Goal: Find specific page/section: Find specific page/section

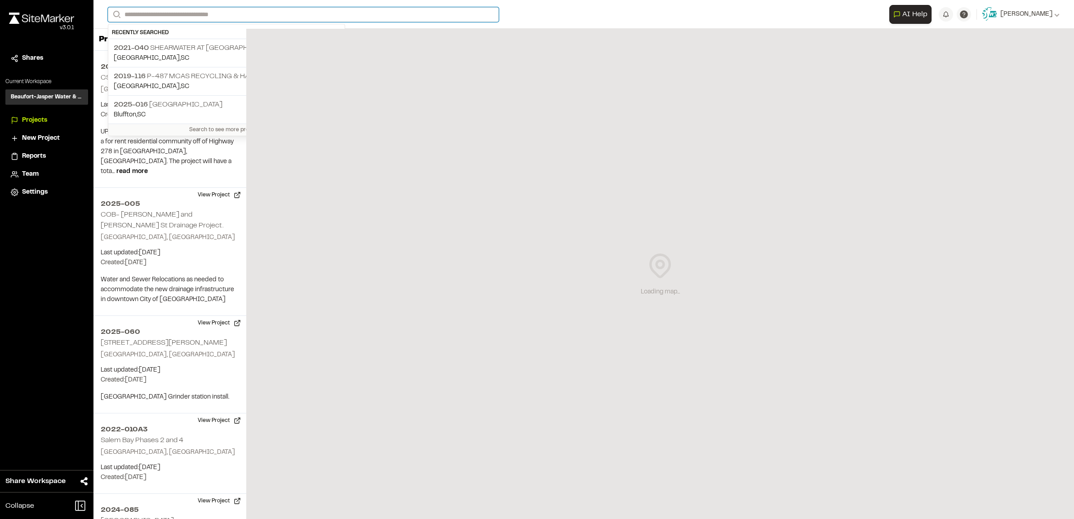
click at [245, 14] on input "Search" at bounding box center [303, 14] width 391 height 15
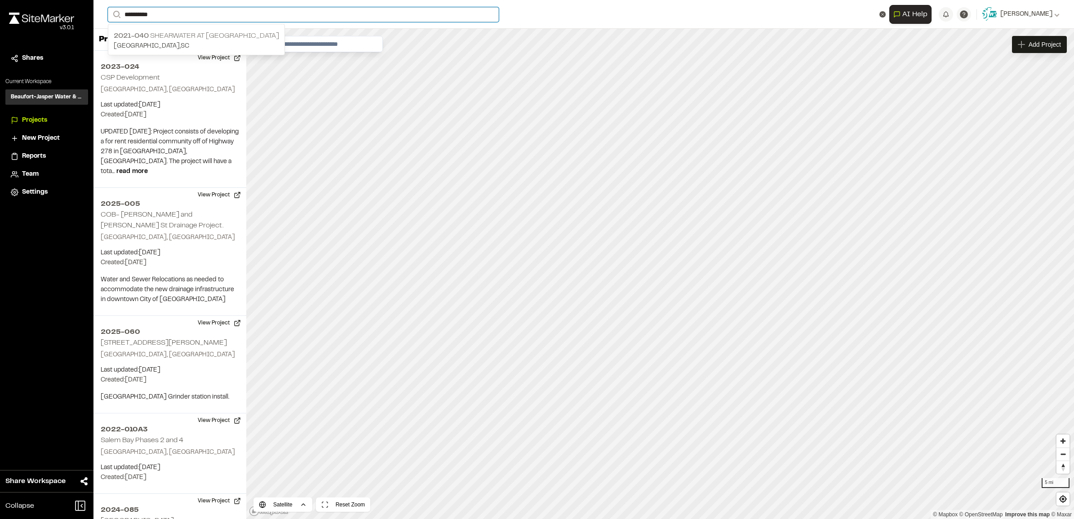
type input "**********"
click at [203, 34] on p "2021-040 Shearwater at [GEOGRAPHIC_DATA]" at bounding box center [196, 36] width 165 height 11
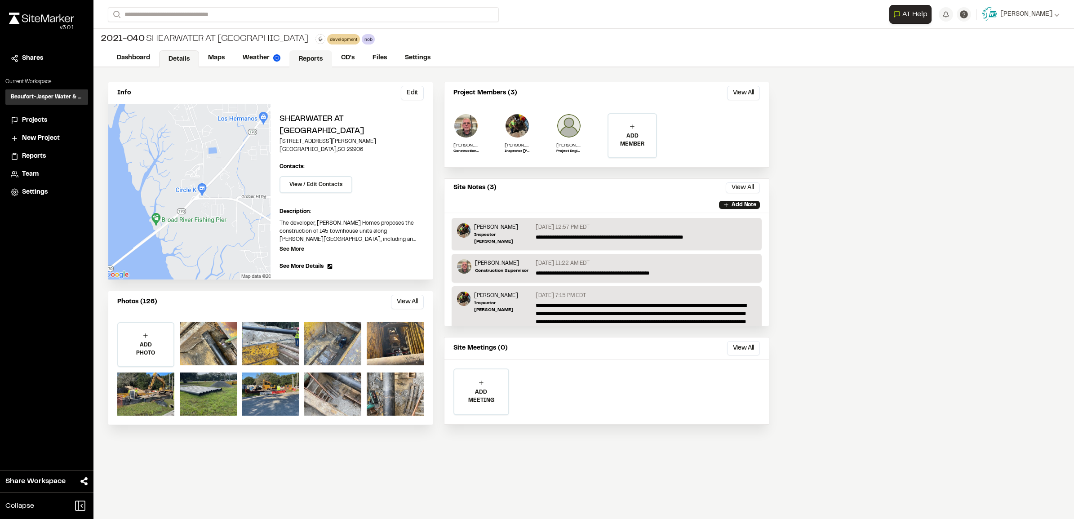
click at [307, 59] on link "Reports" at bounding box center [310, 58] width 43 height 17
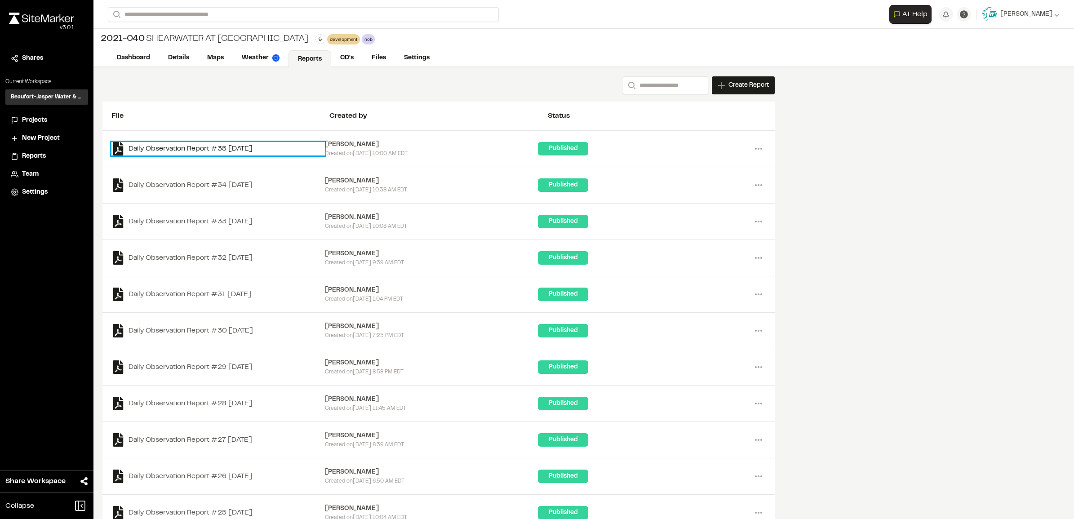
click at [221, 150] on link "Daily Observation Report #35 [DATE]" at bounding box center [217, 148] width 213 height 13
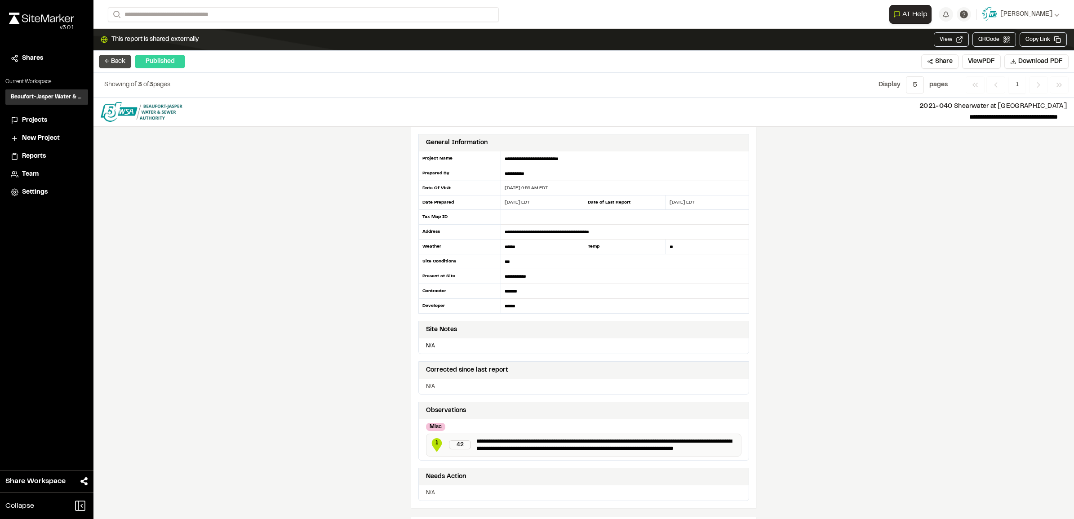
click at [108, 60] on button "← Back" at bounding box center [115, 61] width 32 height 13
